Goal: Task Accomplishment & Management: Complete application form

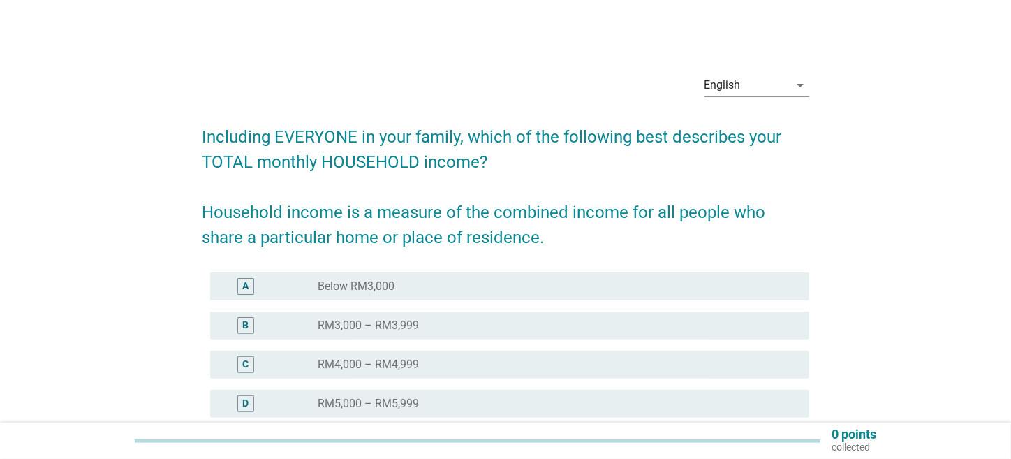
click at [787, 98] on div "English arrow_drop_down" at bounding box center [756, 92] width 105 height 36
click at [784, 87] on div "English" at bounding box center [746, 85] width 85 height 22
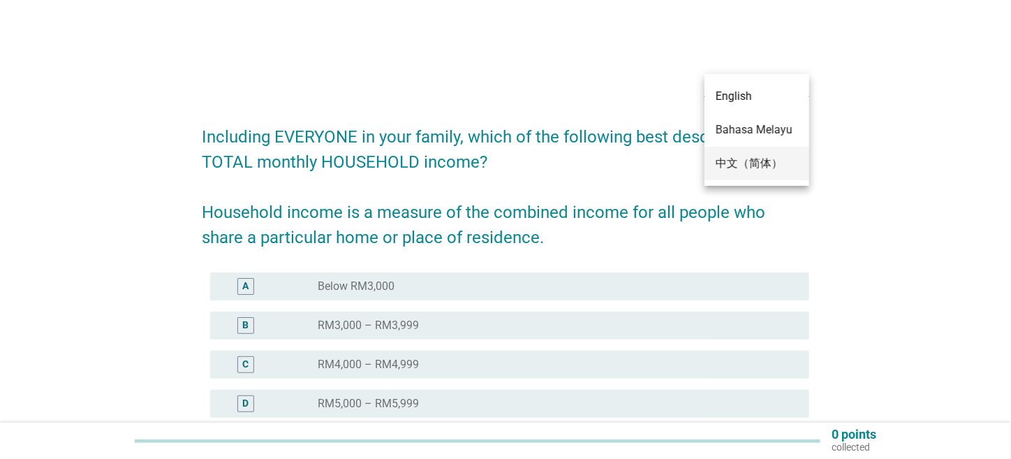
click at [771, 156] on div "中文（简体）" at bounding box center [756, 163] width 82 height 17
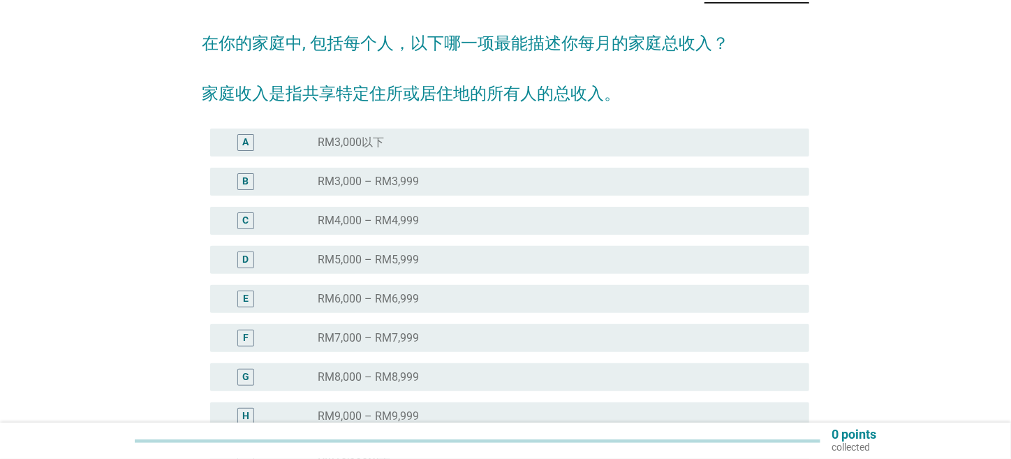
scroll to position [69, 0]
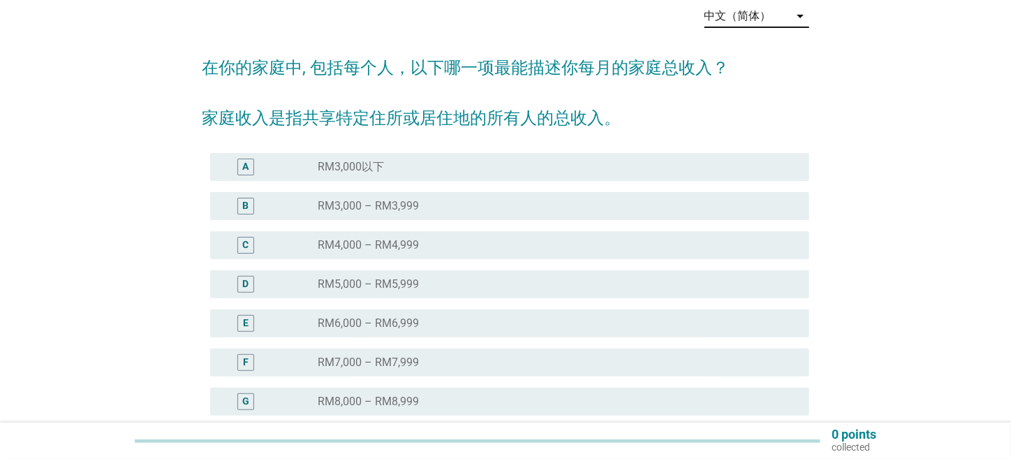
click at [462, 170] on div "radio_button_unchecked RM3,000以下" at bounding box center [552, 167] width 469 height 14
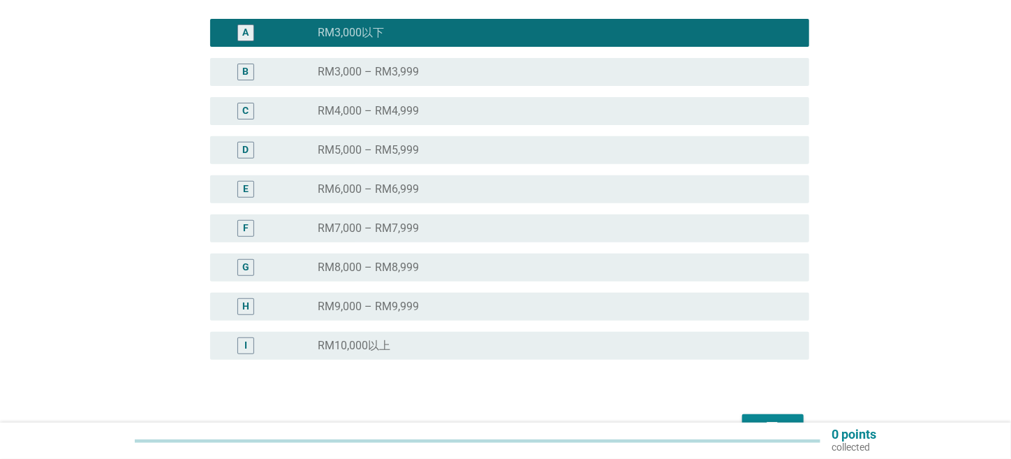
scroll to position [286, 0]
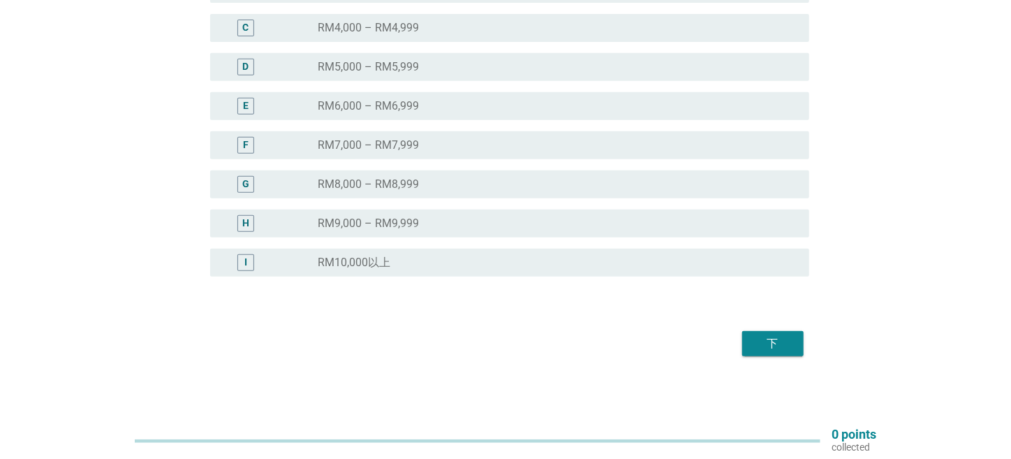
click at [787, 349] on div "下" at bounding box center [772, 343] width 39 height 17
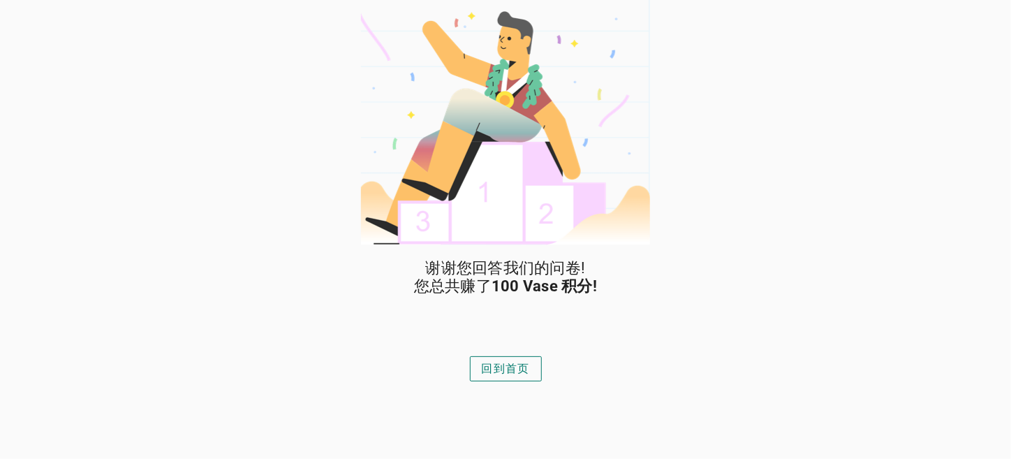
click at [512, 370] on div "回到首页" at bounding box center [506, 368] width 48 height 17
click at [510, 373] on div "回到首页" at bounding box center [506, 368] width 48 height 17
